Goal: Transaction & Acquisition: Purchase product/service

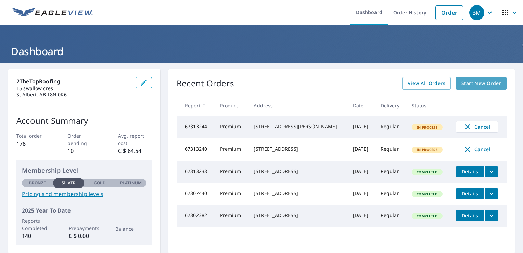
click at [467, 82] on span "Start New Order" at bounding box center [482, 83] width 40 height 9
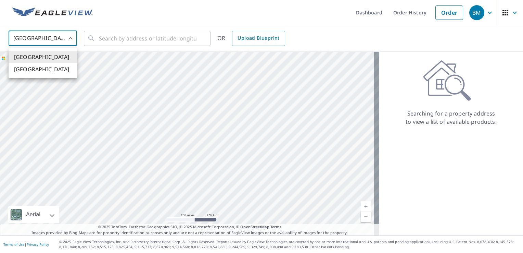
click at [66, 43] on body "BM BM Dashboard Order History Order BM United States US ​ ​ OR Upload Blueprint…" at bounding box center [261, 126] width 523 height 253
click at [51, 70] on li "[GEOGRAPHIC_DATA]" at bounding box center [43, 69] width 68 height 12
type input "CA"
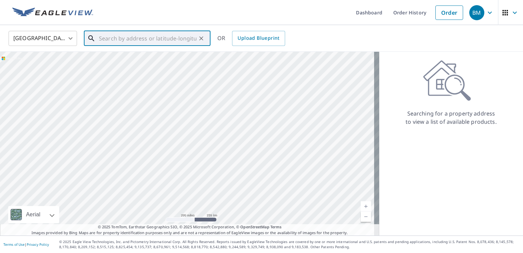
click at [122, 43] on input "text" at bounding box center [148, 38] width 98 height 19
paste input "[STREET_ADDRESS][US_STATE]"
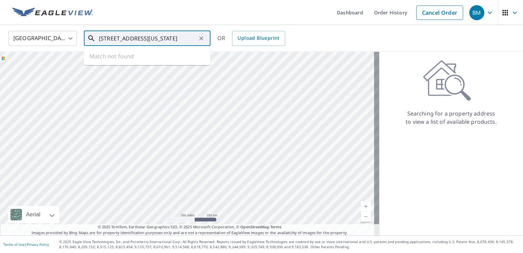
scroll to position [0, 17]
click at [152, 57] on span "[STREET_ADDRESS][US_STATE]" at bounding box center [152, 58] width 108 height 8
type input "[STREET_ADDRESS][US_STATE]"
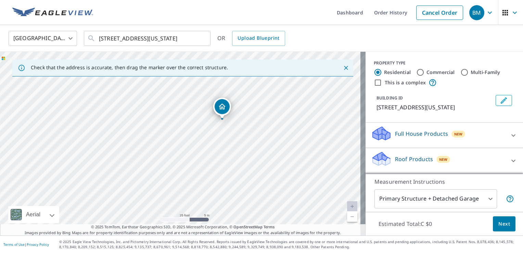
drag, startPoint x: 266, startPoint y: 109, endPoint x: 225, endPoint y: 108, distance: 41.5
click at [424, 160] on p "Roof Products" at bounding box center [414, 159] width 38 height 8
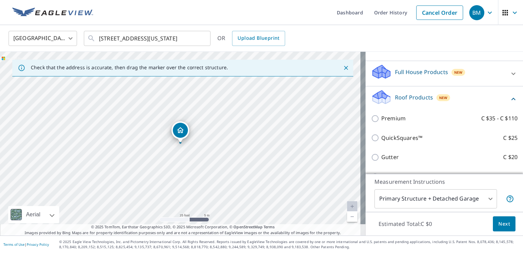
click at [397, 123] on div "Premium C $35 - C $110" at bounding box center [444, 119] width 147 height 20
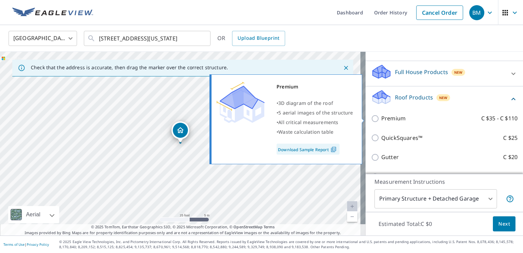
click at [396, 118] on p "Premium" at bounding box center [394, 118] width 24 height 9
click at [382, 118] on input "Premium C $35 - C $110" at bounding box center [376, 118] width 10 height 8
checkbox input "true"
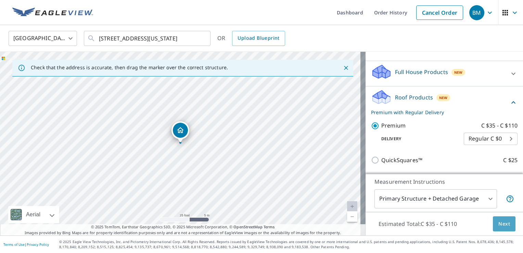
click at [499, 221] on span "Next" at bounding box center [505, 224] width 12 height 9
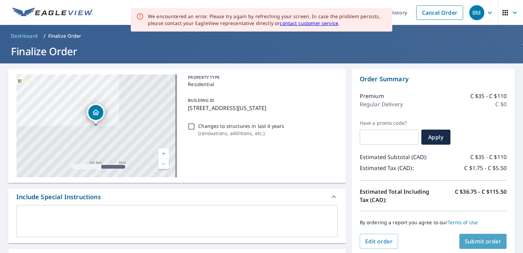
click at [484, 244] on span "Submit order" at bounding box center [483, 241] width 37 height 8
